Goal: Navigation & Orientation: Find specific page/section

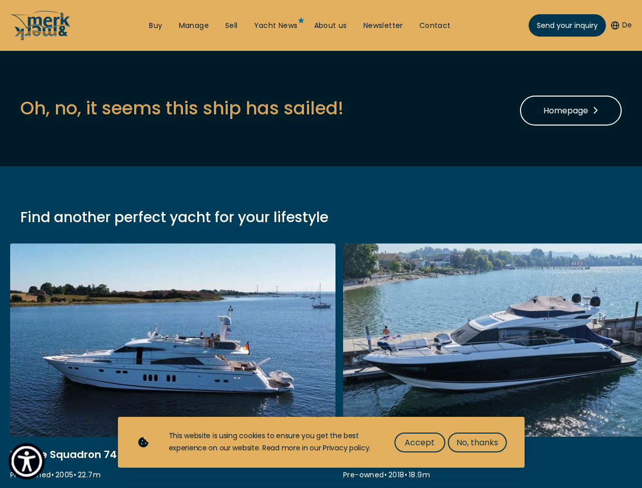
click at [26, 461] on img "Show Accessibility Preferences" at bounding box center [26, 461] width 31 height 31
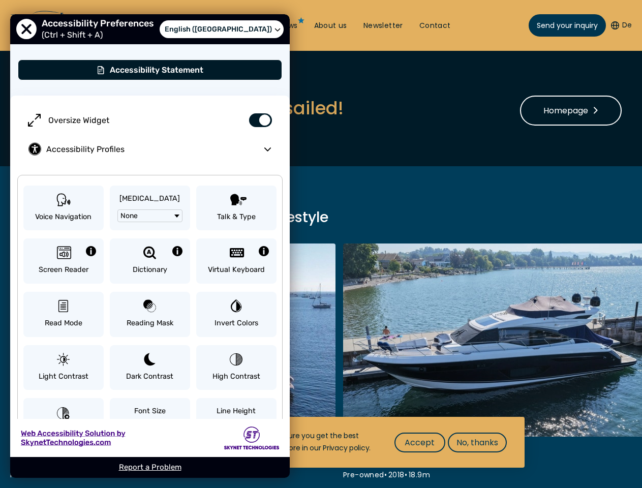
click at [620, 25] on button "De" at bounding box center [621, 25] width 21 height 10
click at [181, 108] on label "Oversize Widget" at bounding box center [149, 120] width 259 height 29
click at [239, 108] on input "Oversize Widget" at bounding box center [257, 115] width 36 height 18
checkbox input "false"
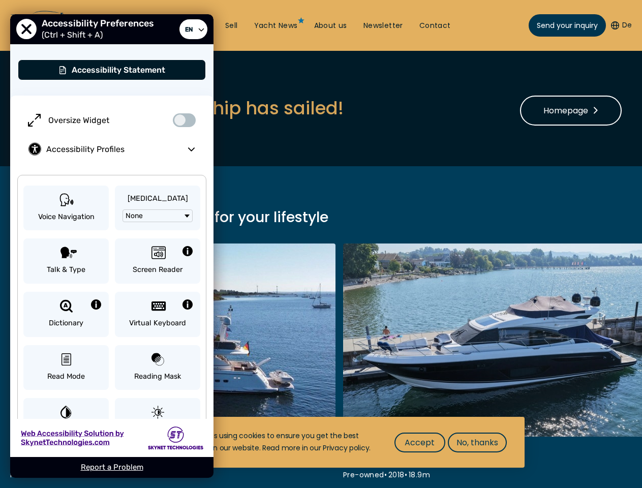
click at [419, 442] on span "Accept" at bounding box center [419, 442] width 30 height 13
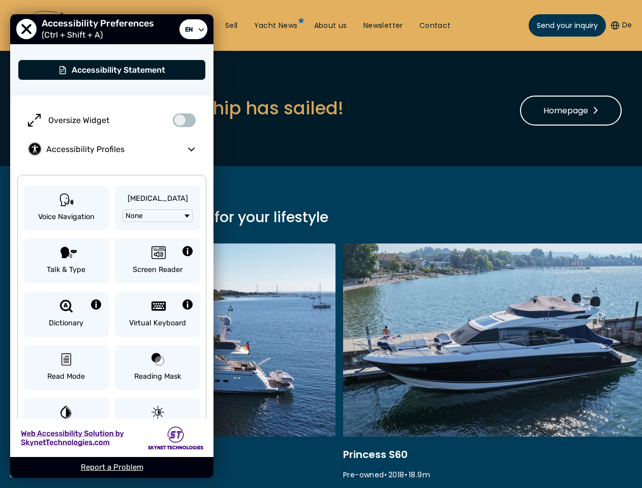
click at [477, 442] on link at bounding box center [505, 378] width 325 height 271
